Goal: Find specific page/section: Find specific page/section

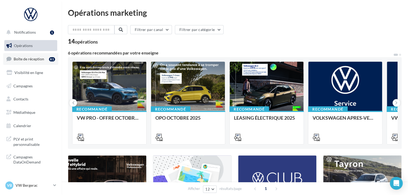
click at [41, 62] on link "Boîte de réception 81" at bounding box center [30, 58] width 55 height 11
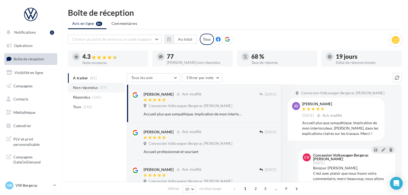
click at [100, 88] on span "(77)" at bounding box center [103, 88] width 7 height 4
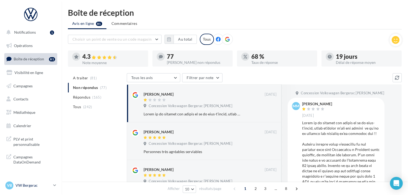
click at [30, 182] on div "VB VW Bergerac vw-lasa-24100" at bounding box center [28, 185] width 46 height 8
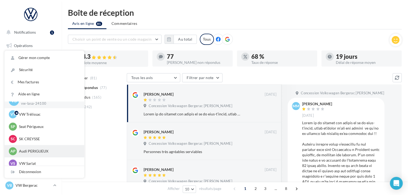
scroll to position [10, 0]
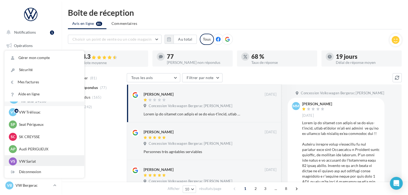
click at [37, 159] on p "VW Sarlat" at bounding box center [48, 161] width 59 height 5
